Goal: Task Accomplishment & Management: Manage account settings

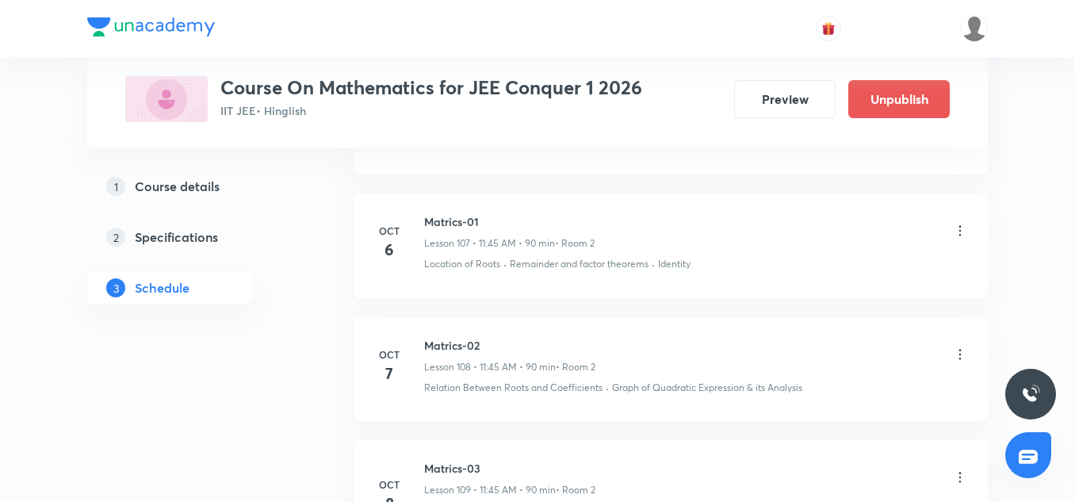
scroll to position [13351, 0]
click at [961, 363] on icon at bounding box center [960, 355] width 16 height 16
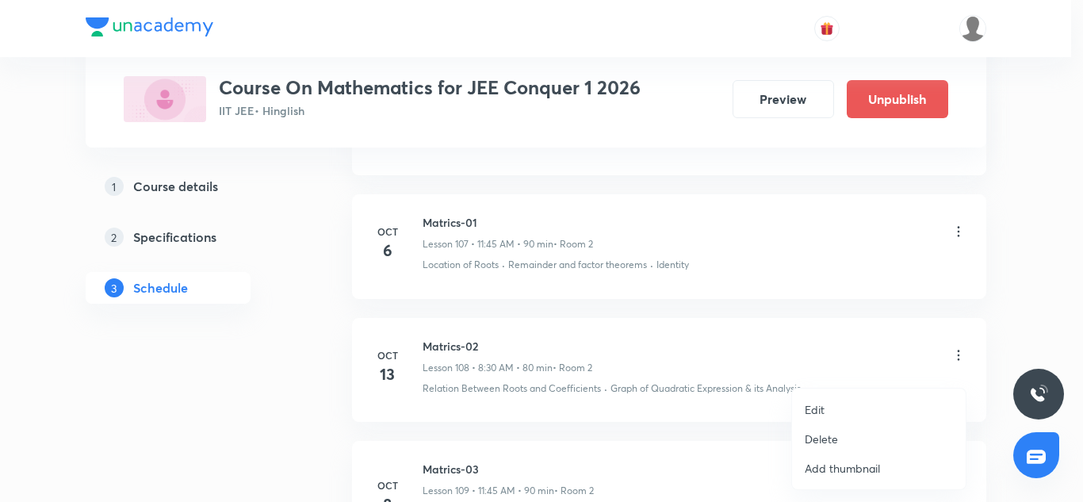
click at [830, 406] on li "Edit" at bounding box center [879, 409] width 174 height 29
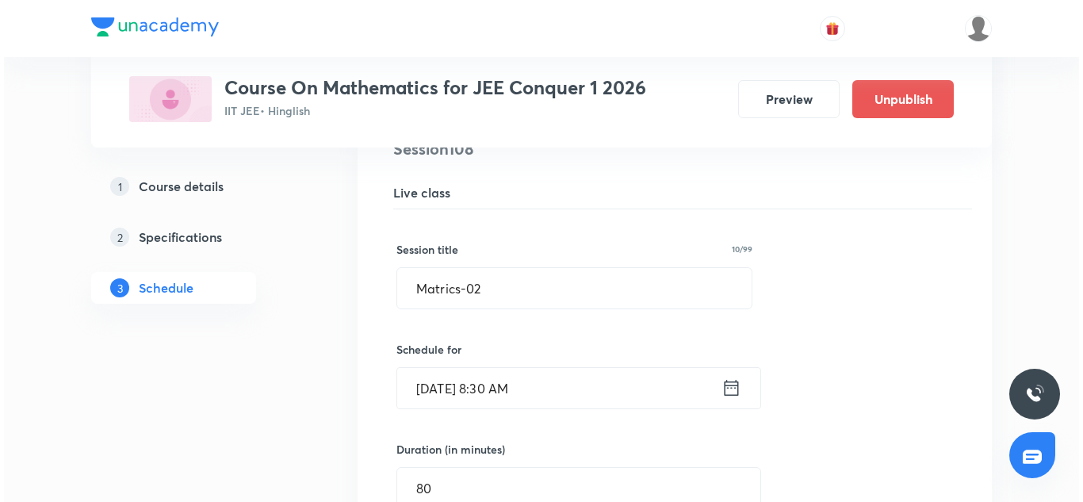
scroll to position [13466, 0]
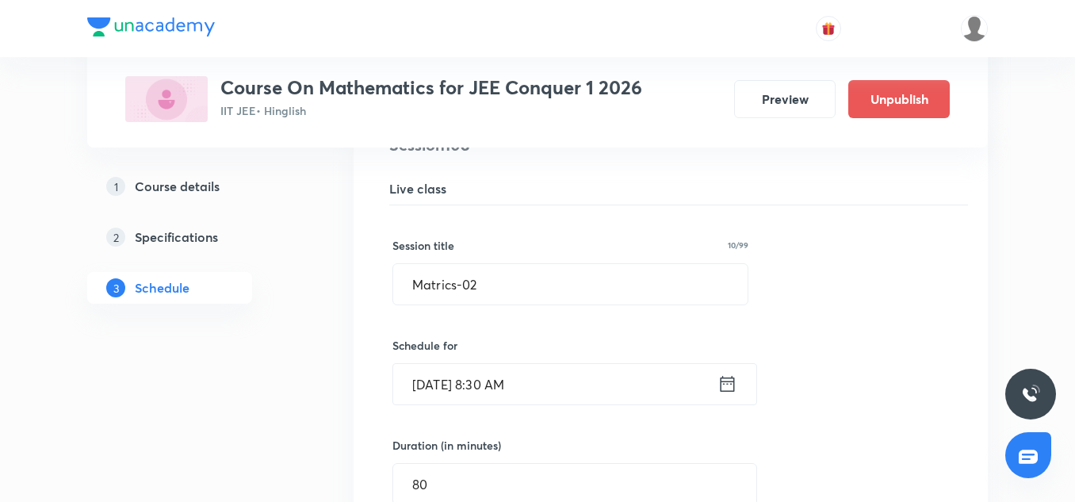
click at [465, 388] on input "[DATE] 8:30 AM" at bounding box center [555, 384] width 324 height 40
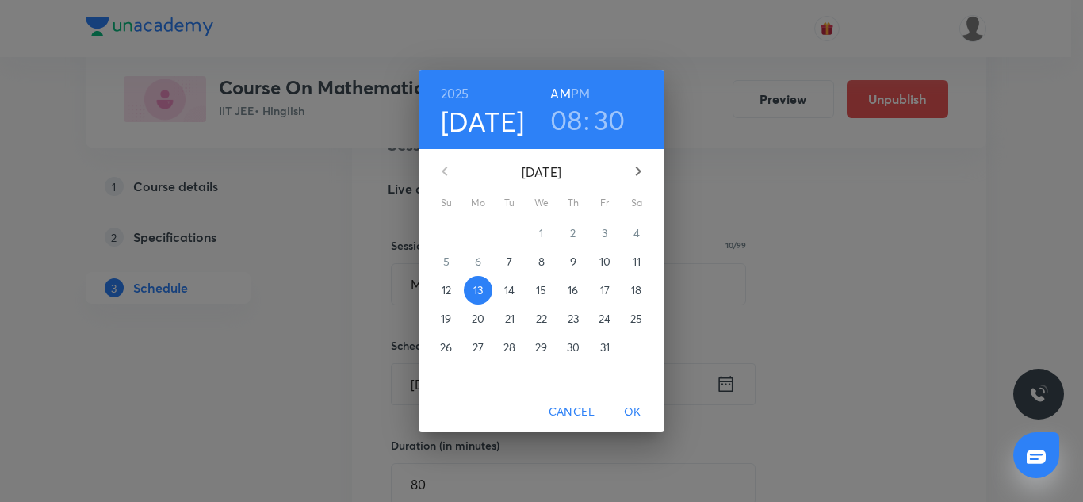
click at [454, 88] on h6 "2025" at bounding box center [455, 93] width 29 height 22
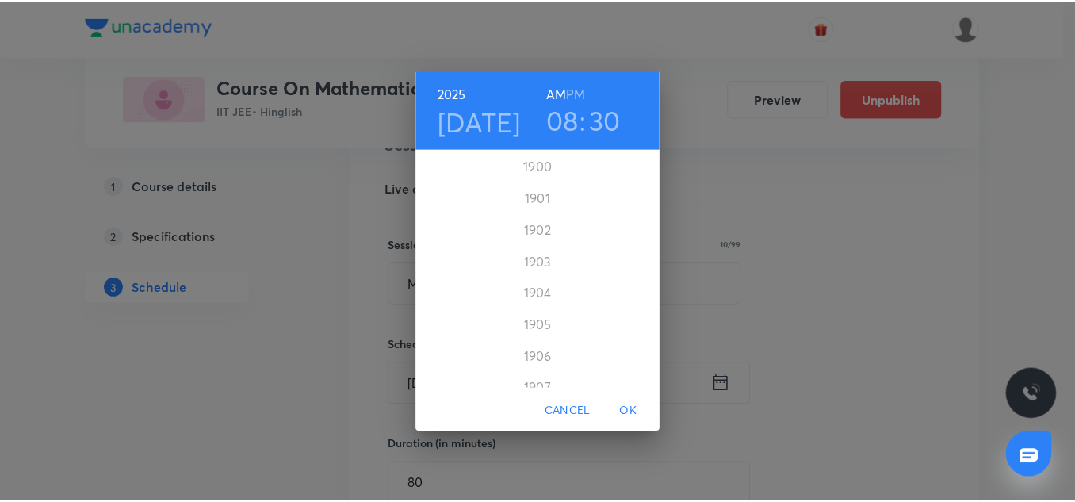
scroll to position [3868, 0]
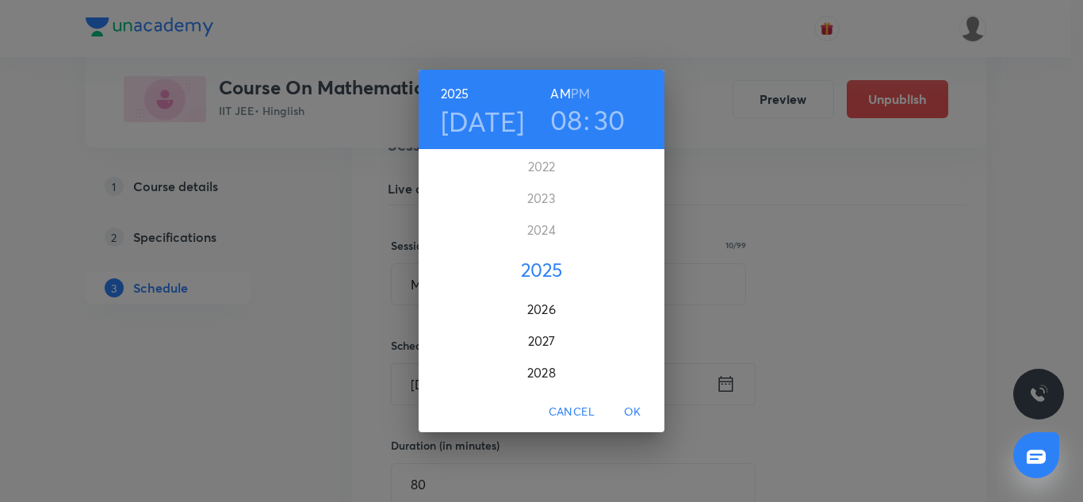
click at [499, 122] on h4 "[DATE]" at bounding box center [483, 121] width 84 height 33
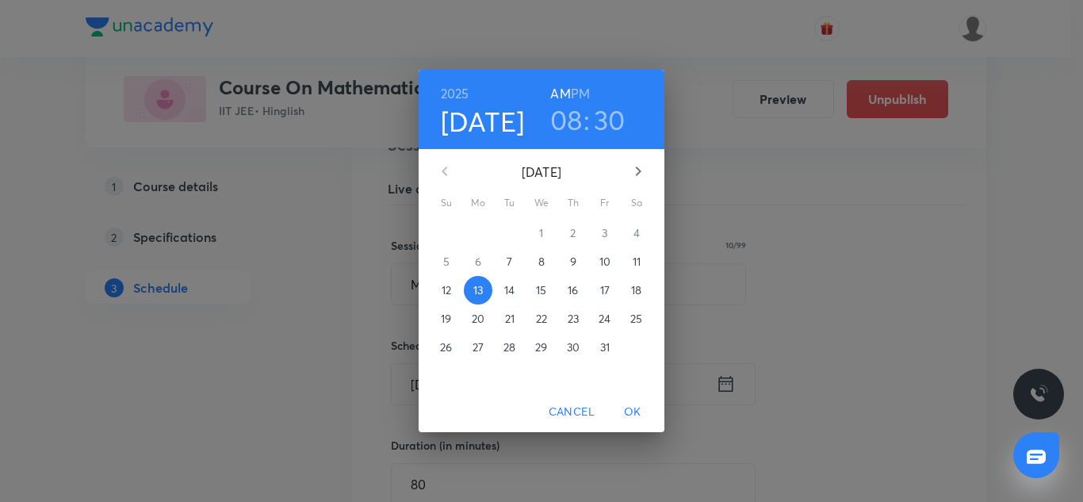
click at [506, 258] on p "7" at bounding box center [509, 262] width 6 height 16
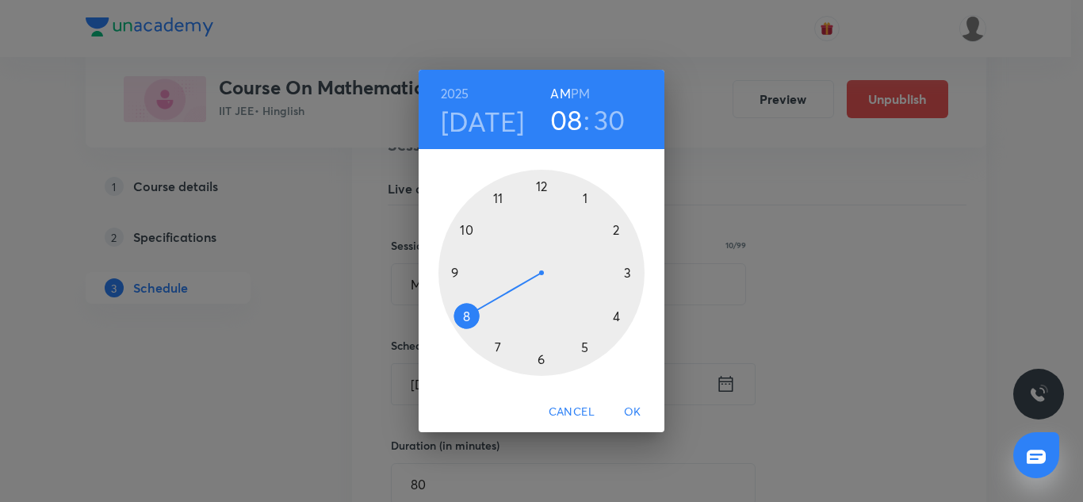
click at [634, 407] on span "OK" at bounding box center [632, 412] width 38 height 20
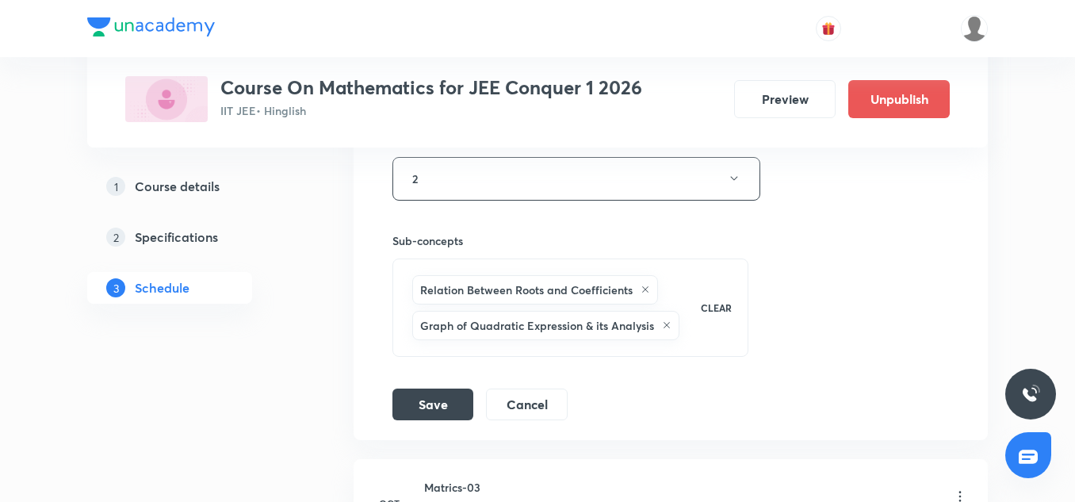
scroll to position [13978, 0]
click at [449, 415] on button "Save" at bounding box center [432, 402] width 81 height 32
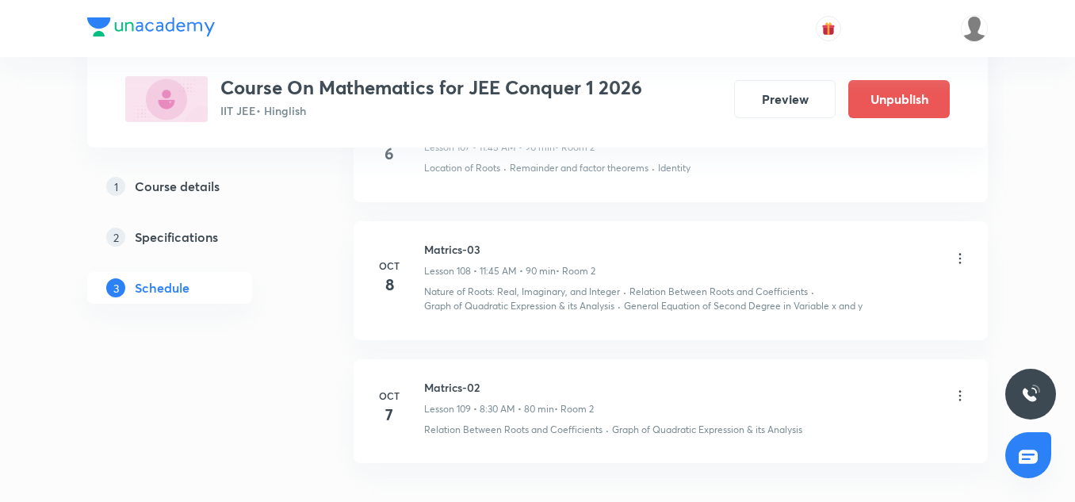
scroll to position [13572, 0]
